Goal: Check status: Check status

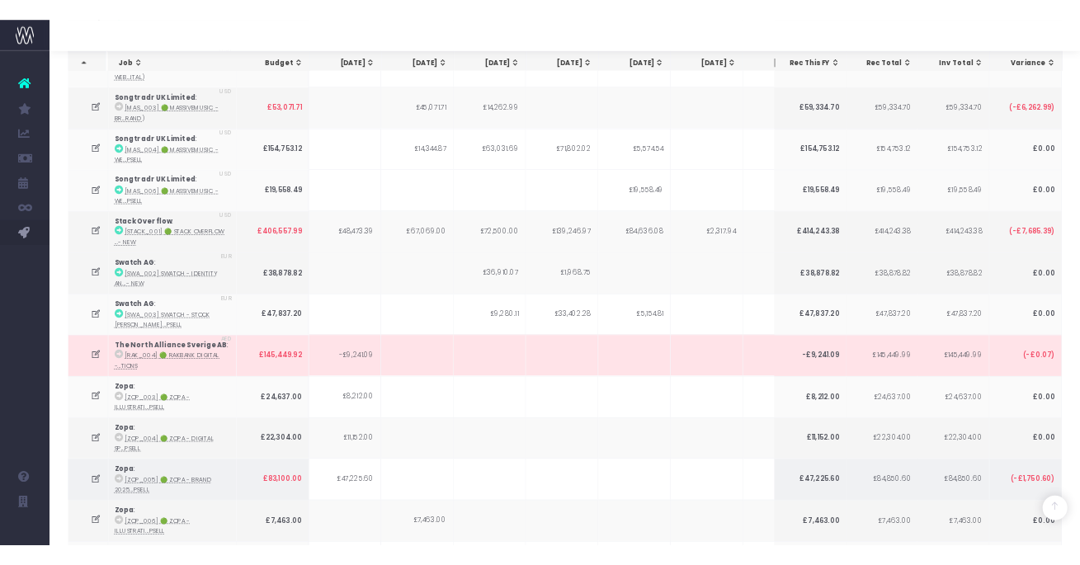
scroll to position [4382, 0]
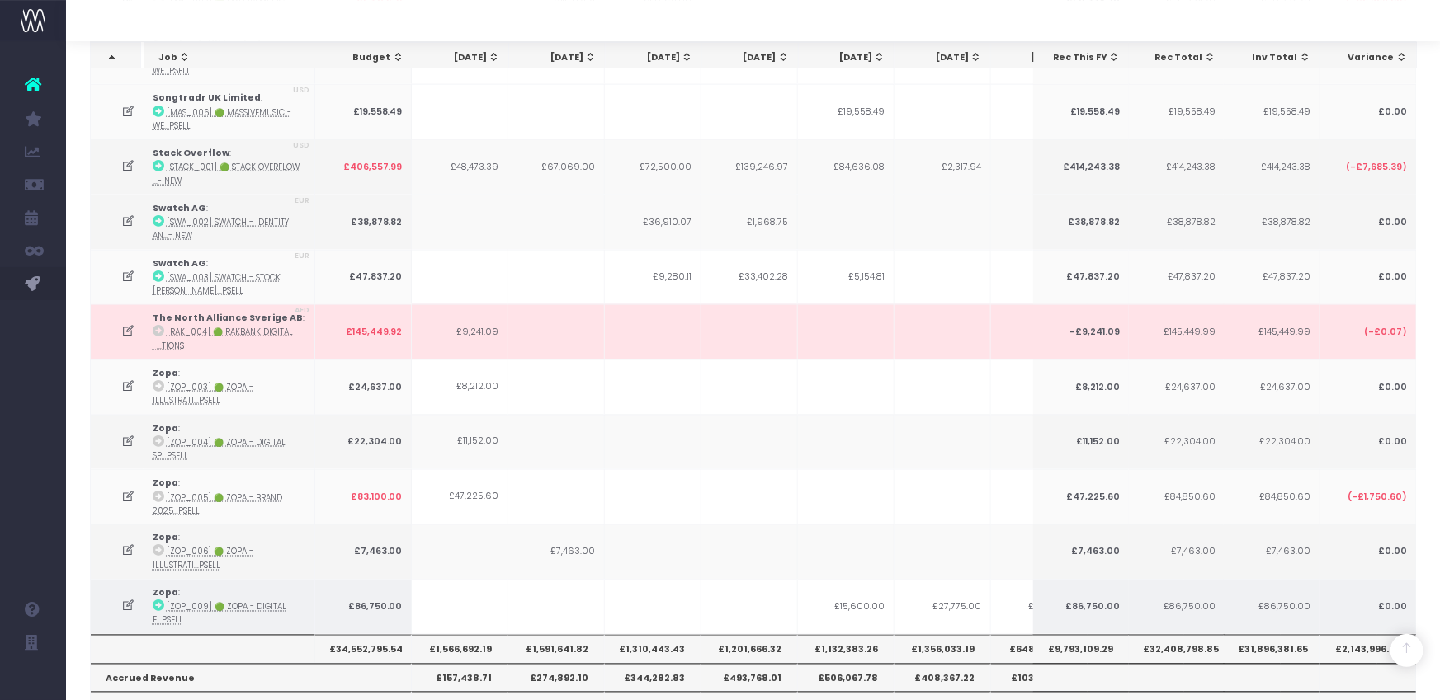
click at [158, 601] on icon at bounding box center [159, 607] width 12 height 12
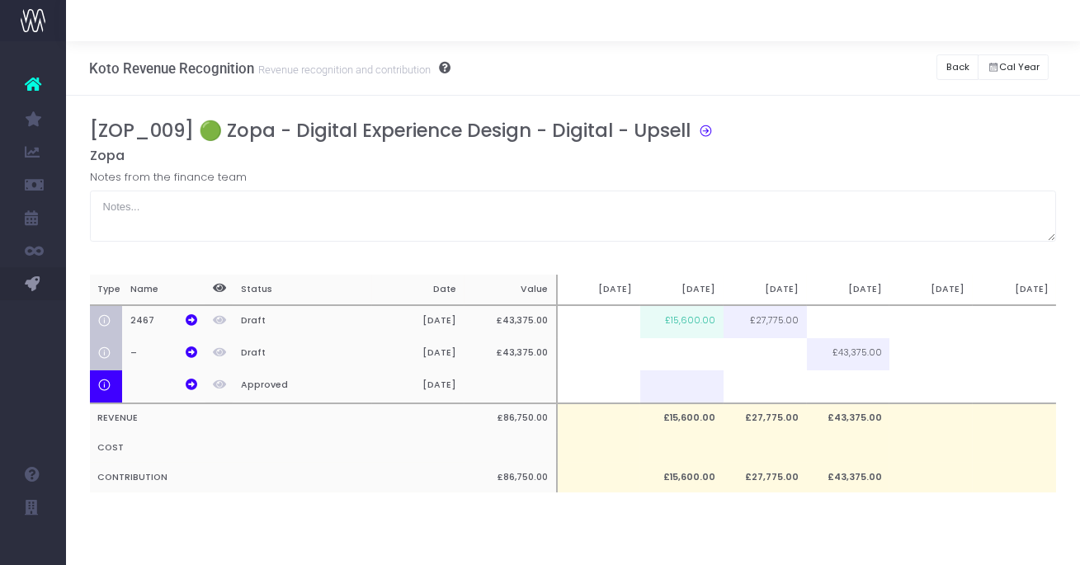
scroll to position [0, 0]
click at [187, 321] on icon at bounding box center [192, 320] width 12 height 12
click at [945, 66] on button "Back" at bounding box center [957, 67] width 42 height 26
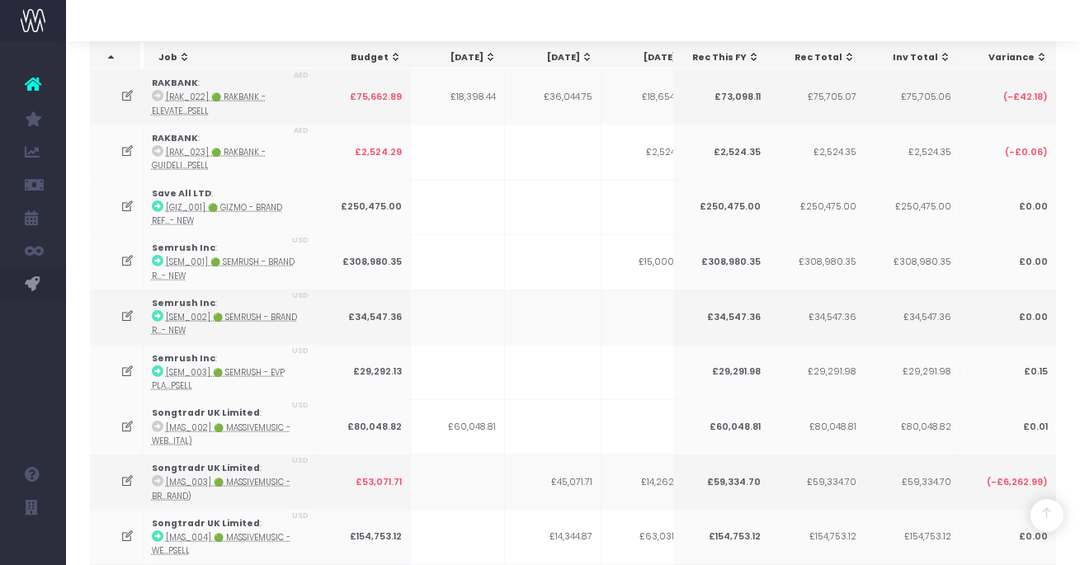
scroll to position [3904, 0]
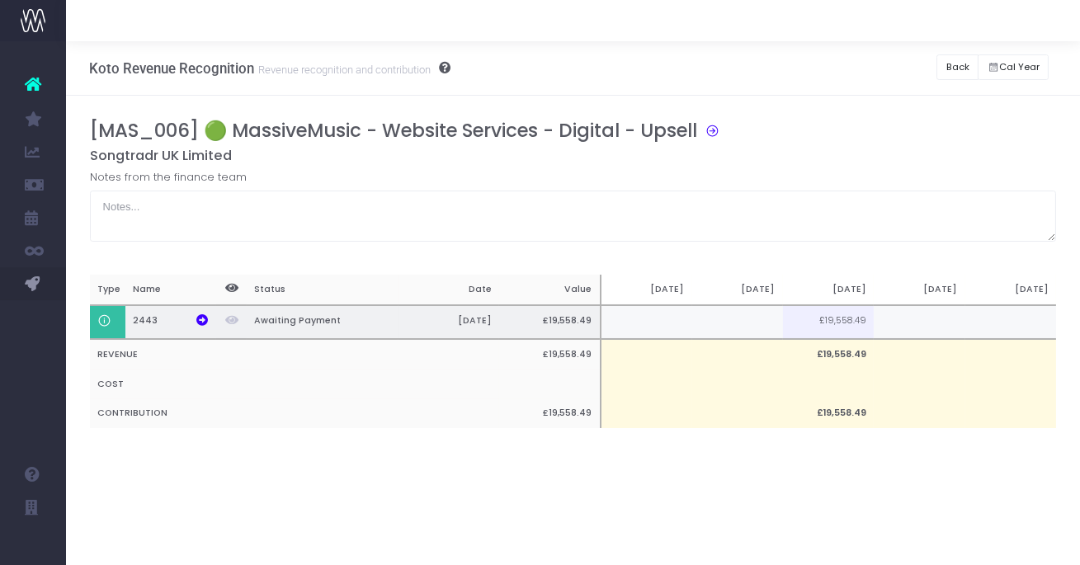
scroll to position [0, 0]
click at [916, 321] on td at bounding box center [919, 322] width 91 height 34
type input "5000"
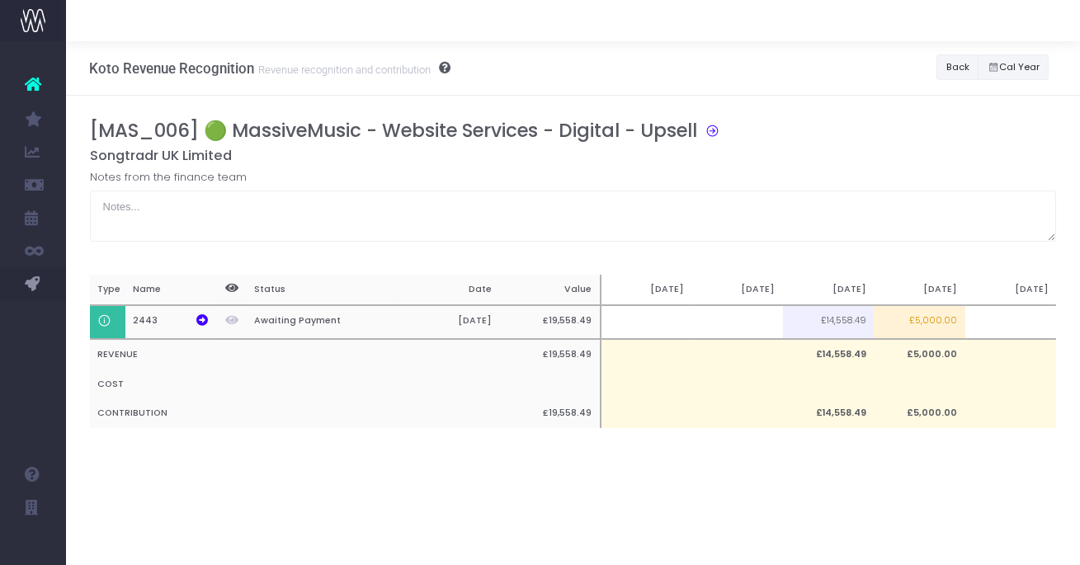
drag, startPoint x: 981, startPoint y: 72, endPoint x: 964, endPoint y: 69, distance: 16.7
click at [979, 72] on button "Cal Year" at bounding box center [1013, 67] width 71 height 26
click at [963, 68] on button "Back" at bounding box center [957, 67] width 42 height 26
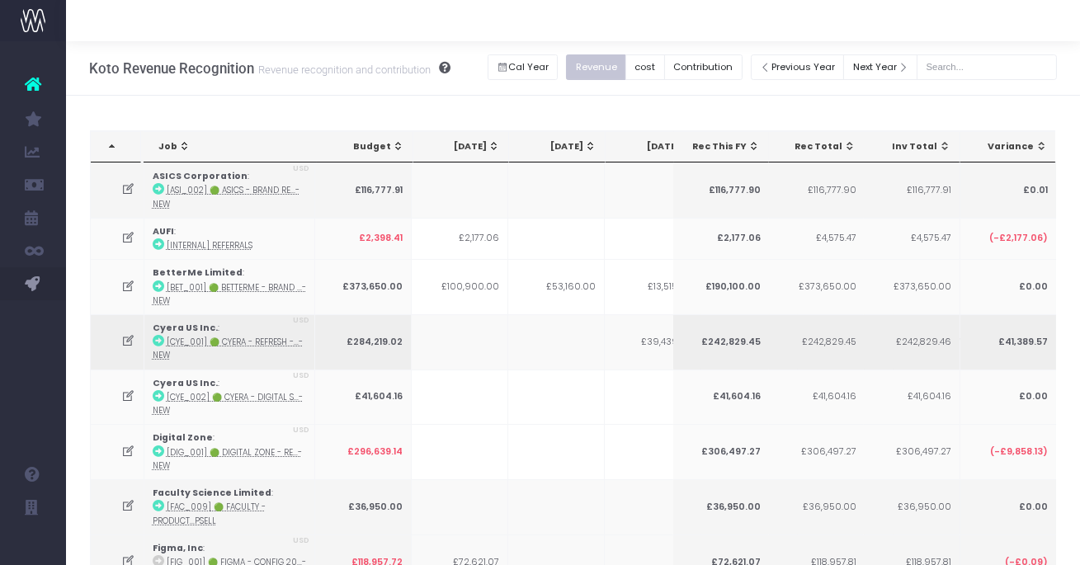
click at [551, 314] on td at bounding box center [556, 341] width 97 height 55
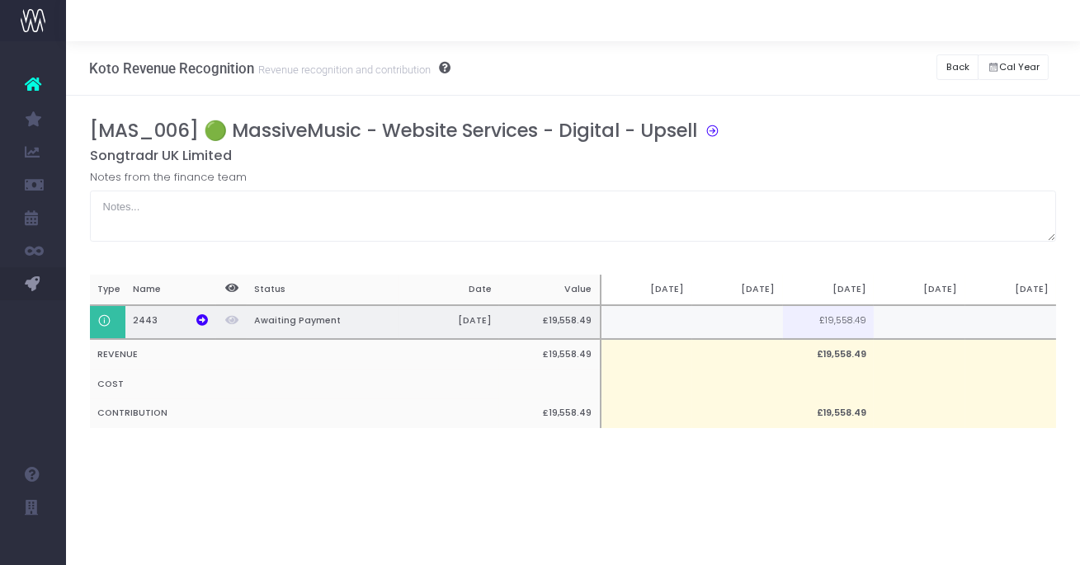
click at [940, 314] on td at bounding box center [919, 322] width 91 height 34
type input "5000"
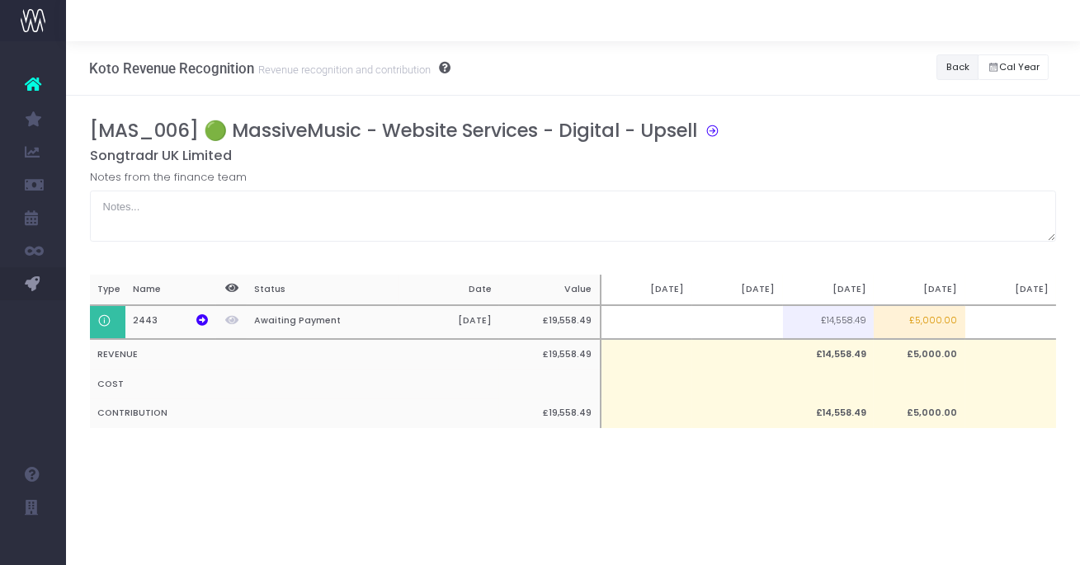
click at [961, 73] on button "Back" at bounding box center [957, 67] width 42 height 26
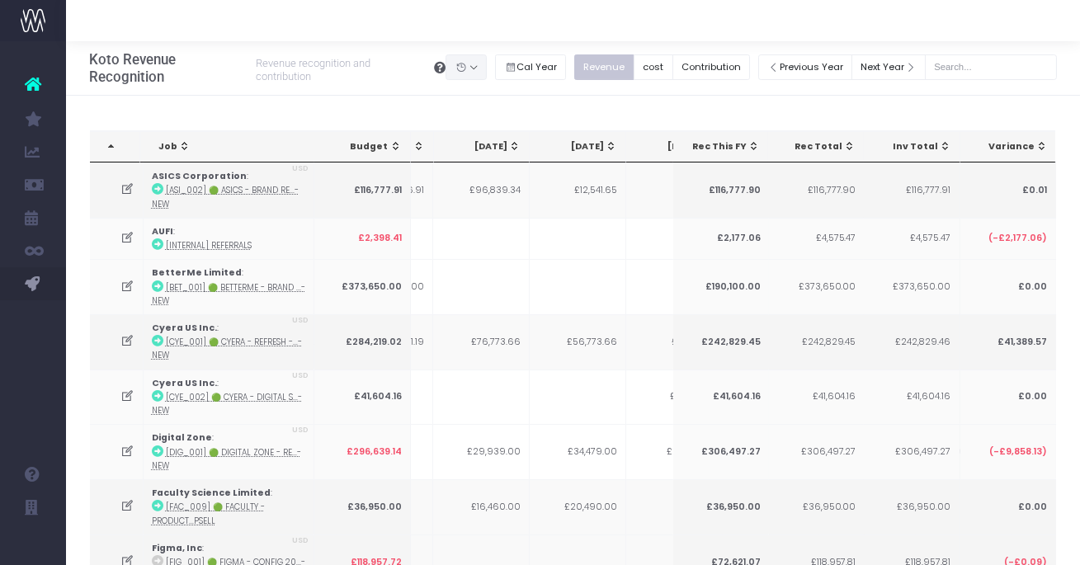
click at [480, 70] on button "button" at bounding box center [465, 67] width 41 height 26
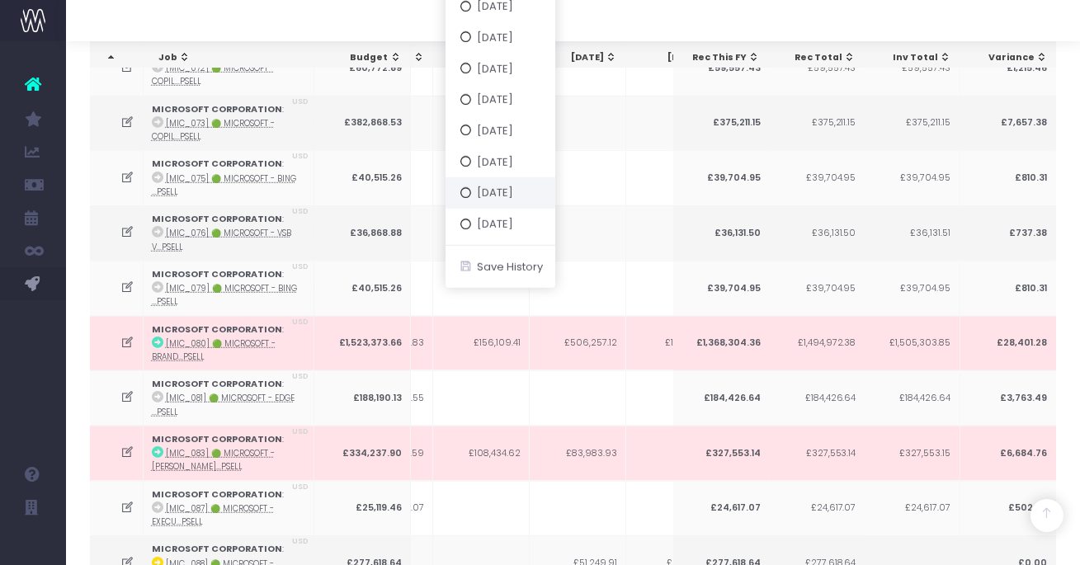
click at [529, 188] on button "[DATE]" at bounding box center [500, 192] width 110 height 31
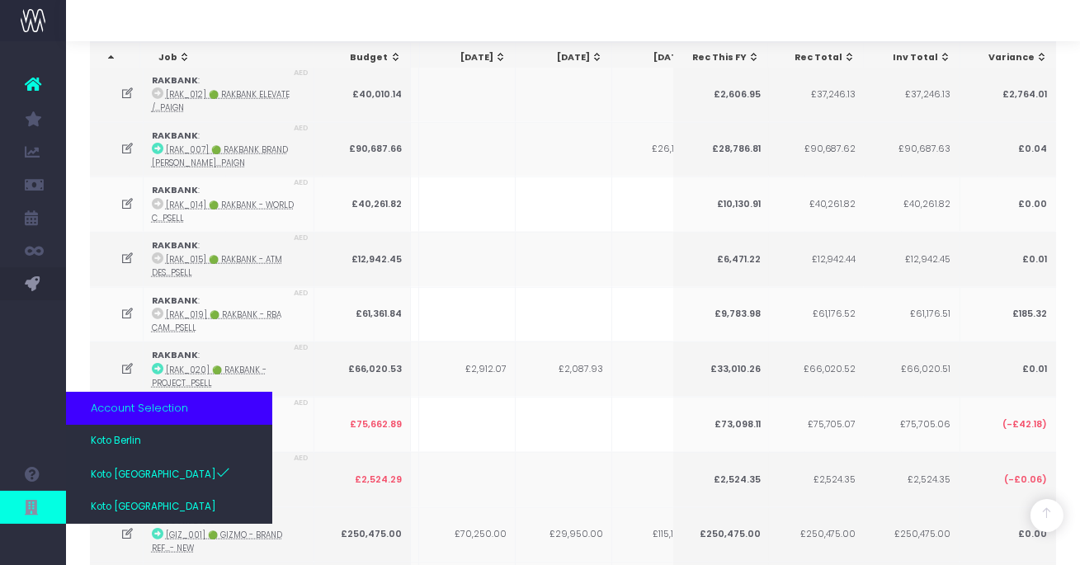
scroll to position [2920, 0]
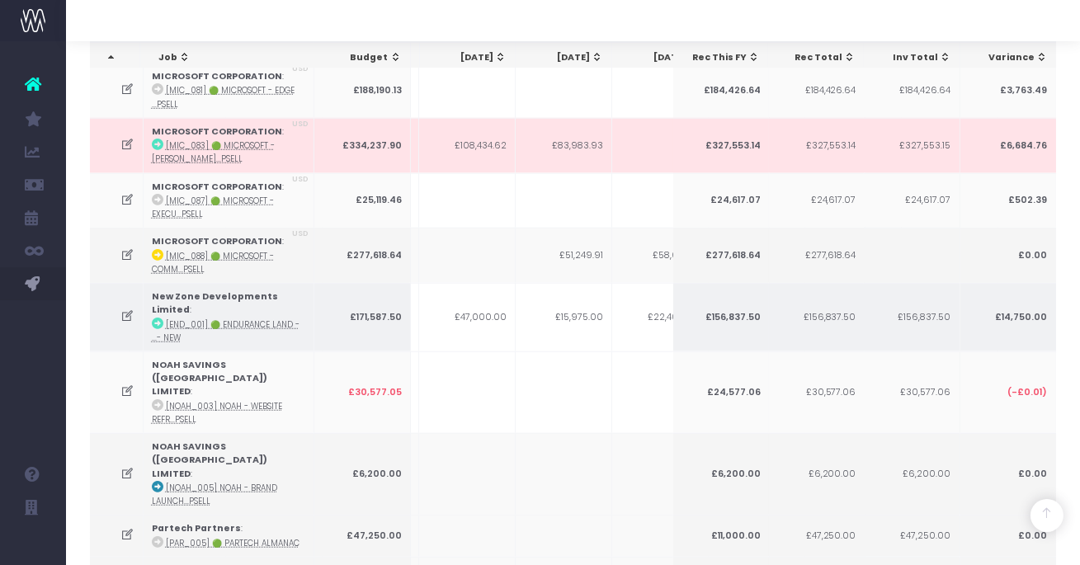
click at [123, 309] on icon at bounding box center [127, 316] width 14 height 14
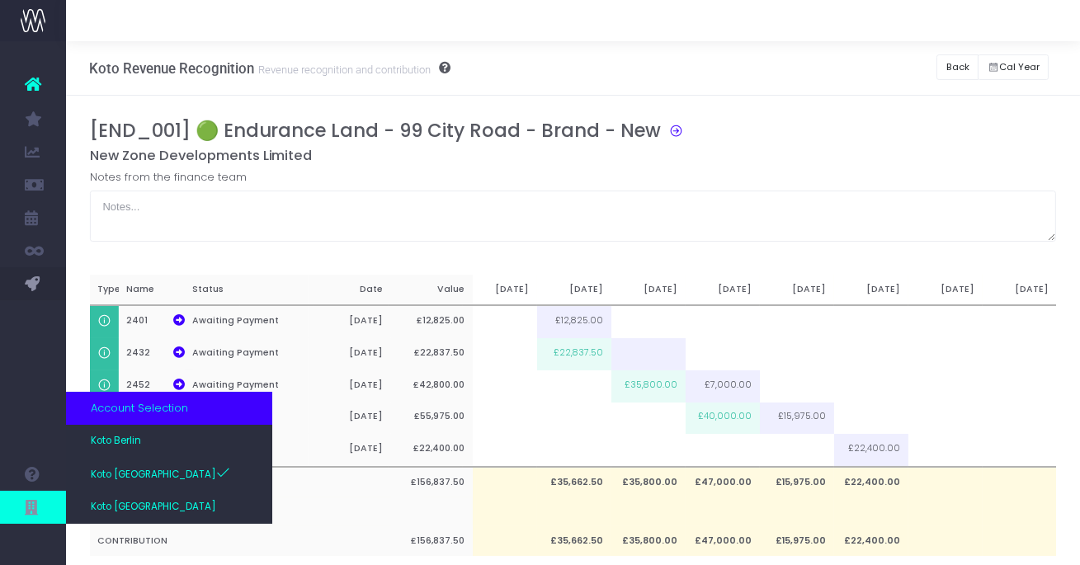
scroll to position [31, 0]
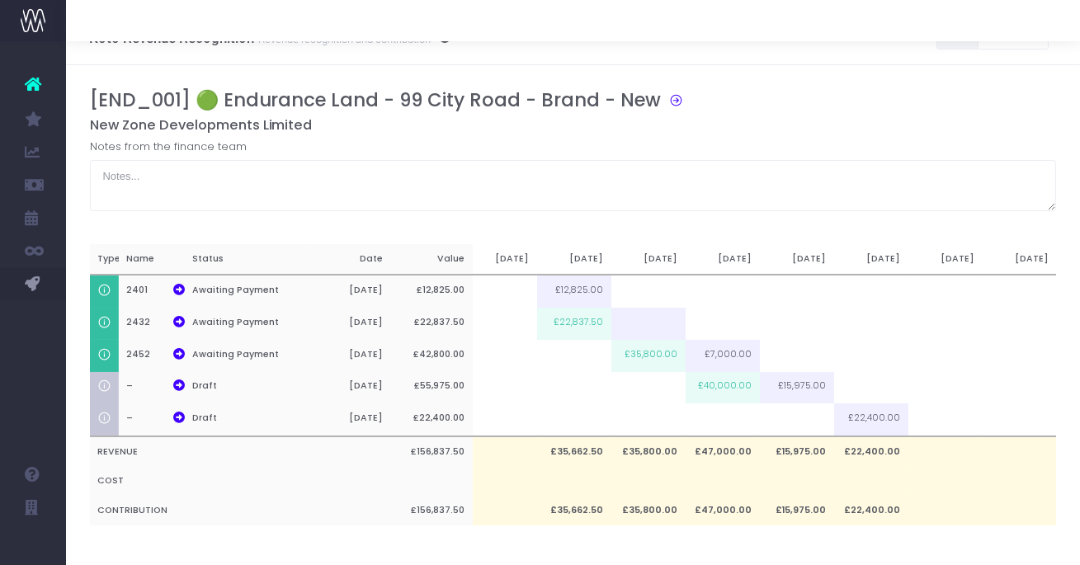
click at [956, 46] on button "Back" at bounding box center [957, 37] width 42 height 26
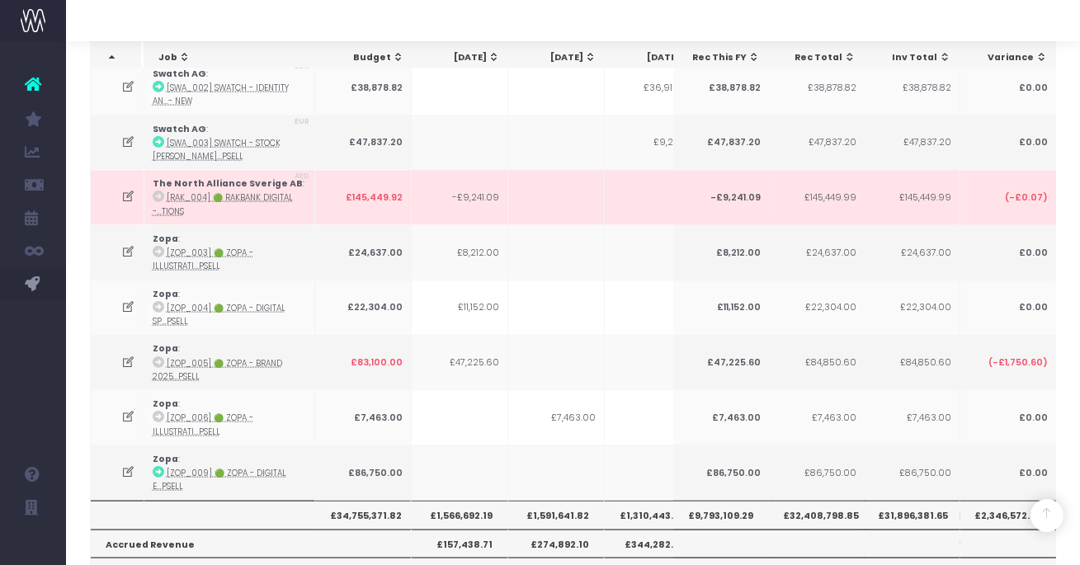
scroll to position [4517, 0]
click at [124, 465] on icon at bounding box center [128, 472] width 14 height 14
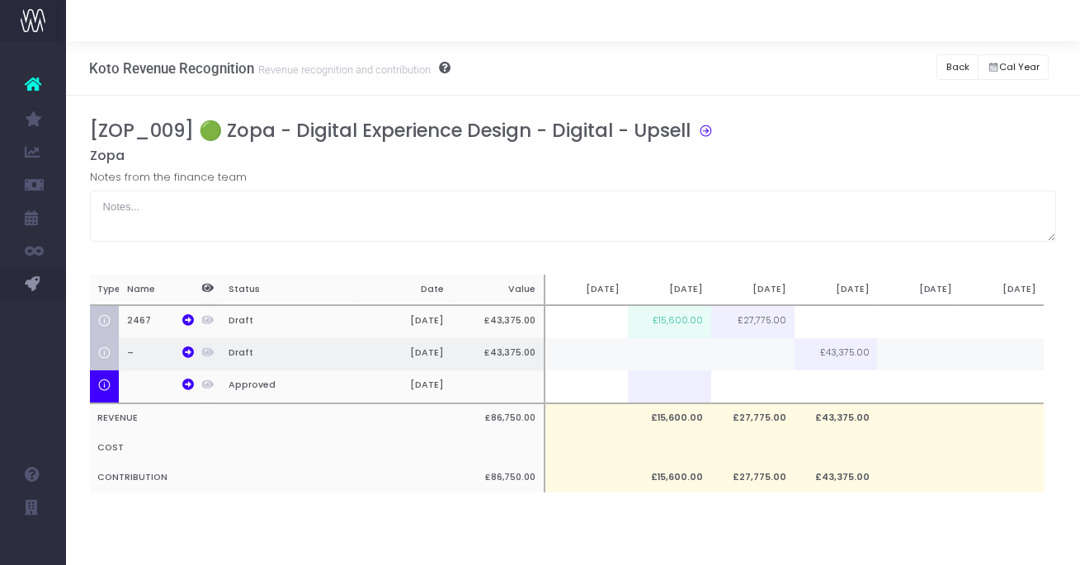
scroll to position [0, 12]
click at [950, 67] on button "Back" at bounding box center [957, 67] width 42 height 26
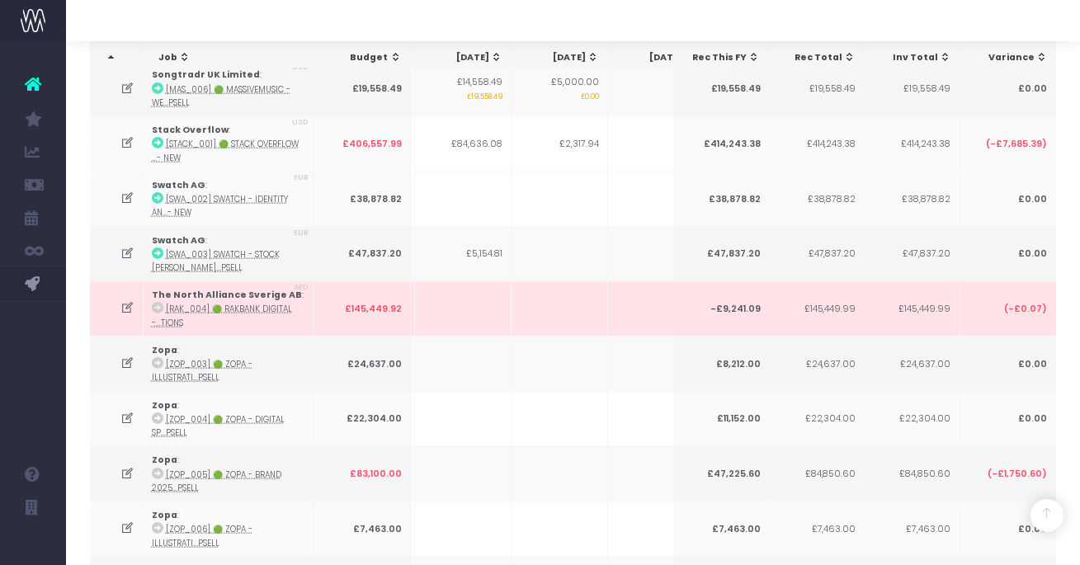
scroll to position [4517, 0]
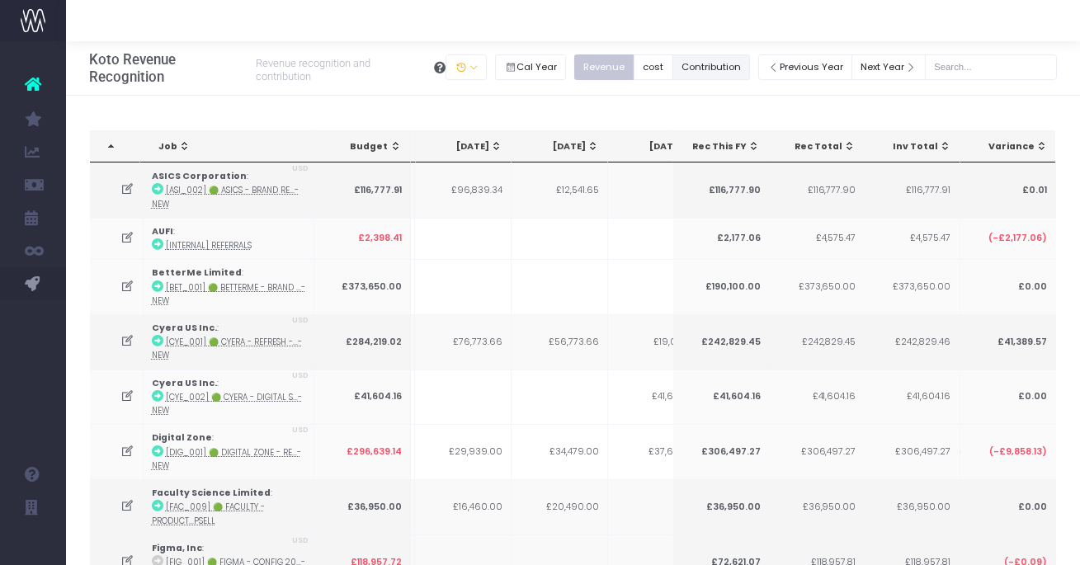
click at [711, 75] on button "Contribution" at bounding box center [711, 67] width 78 height 26
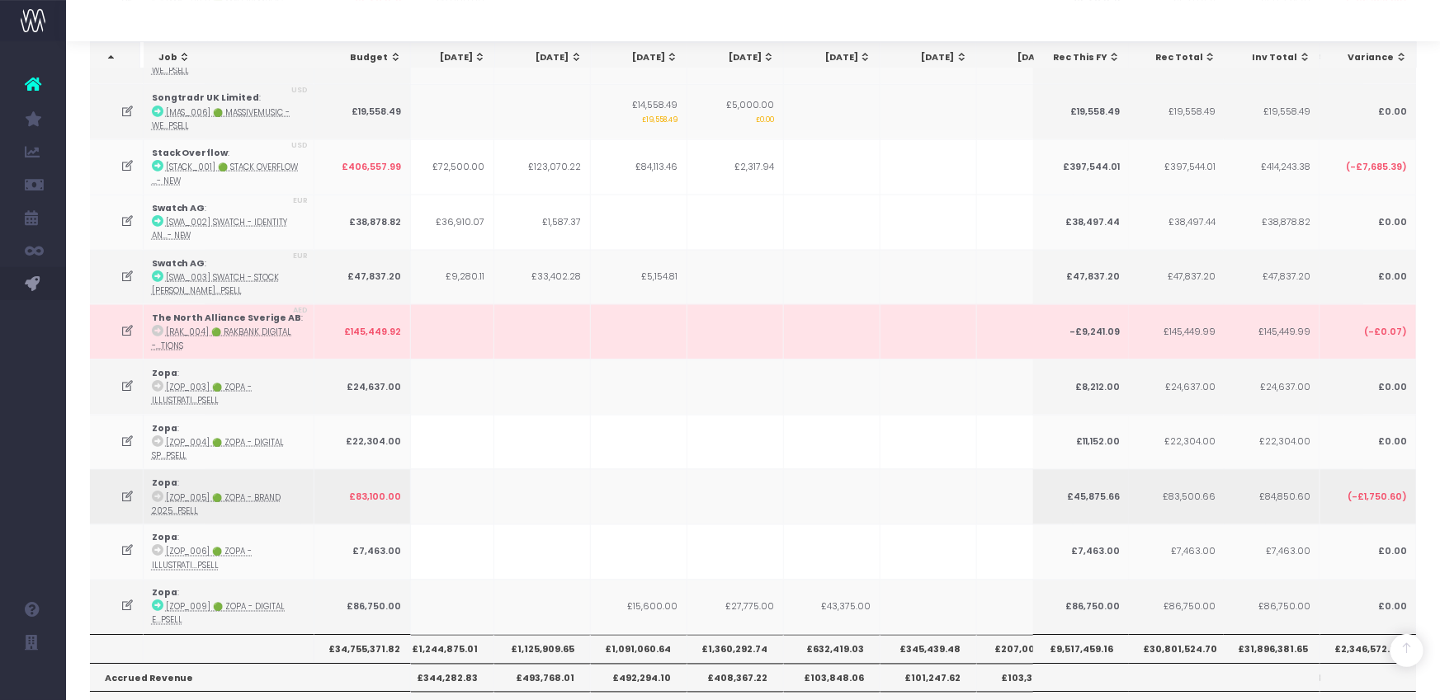
scroll to position [0, 181]
